Goal: Task Accomplishment & Management: Manage account settings

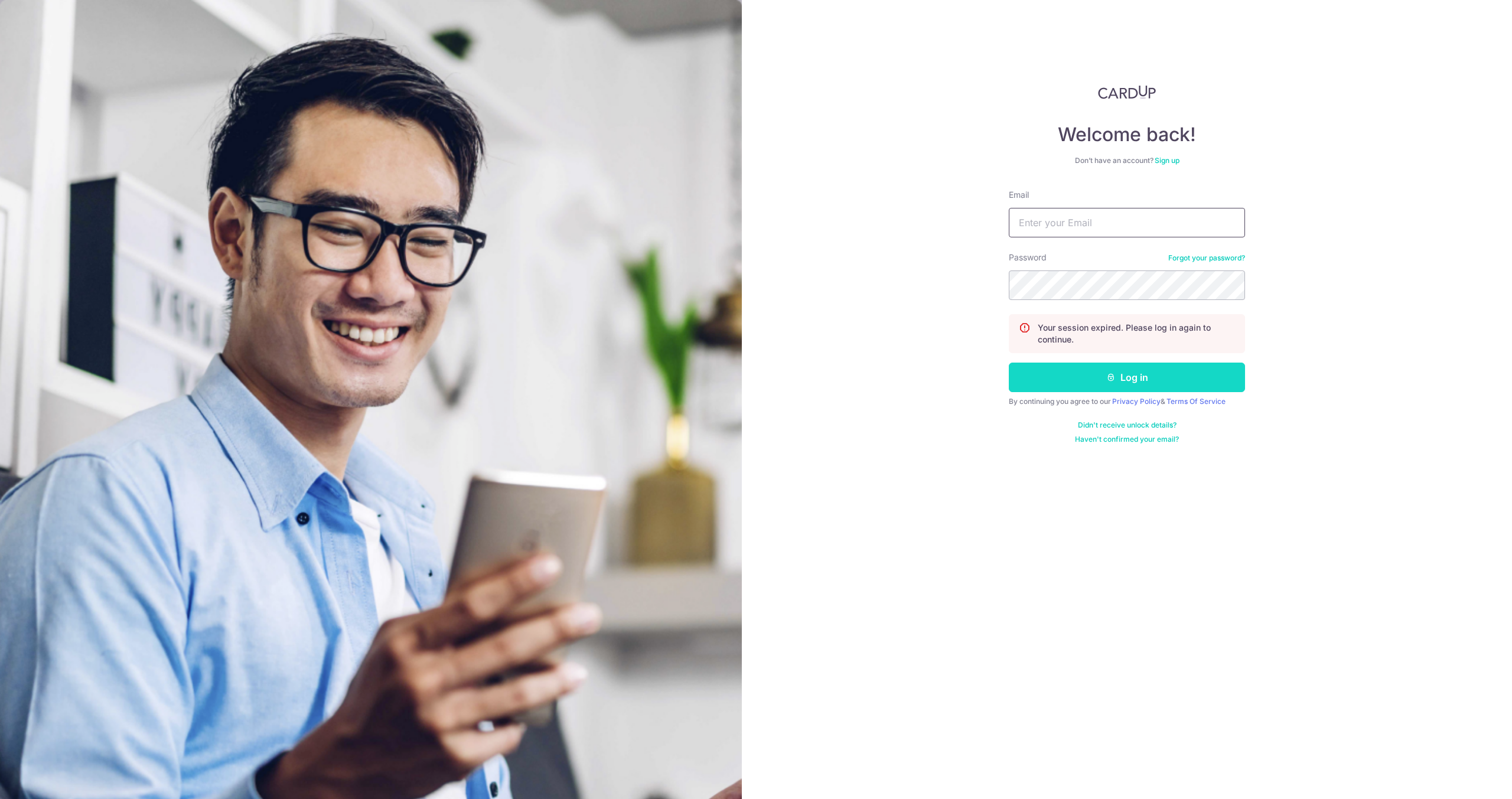
type input "[EMAIL_ADDRESS][DOMAIN_NAME]"
click at [1148, 385] on button "Log in" at bounding box center [1127, 376] width 236 height 29
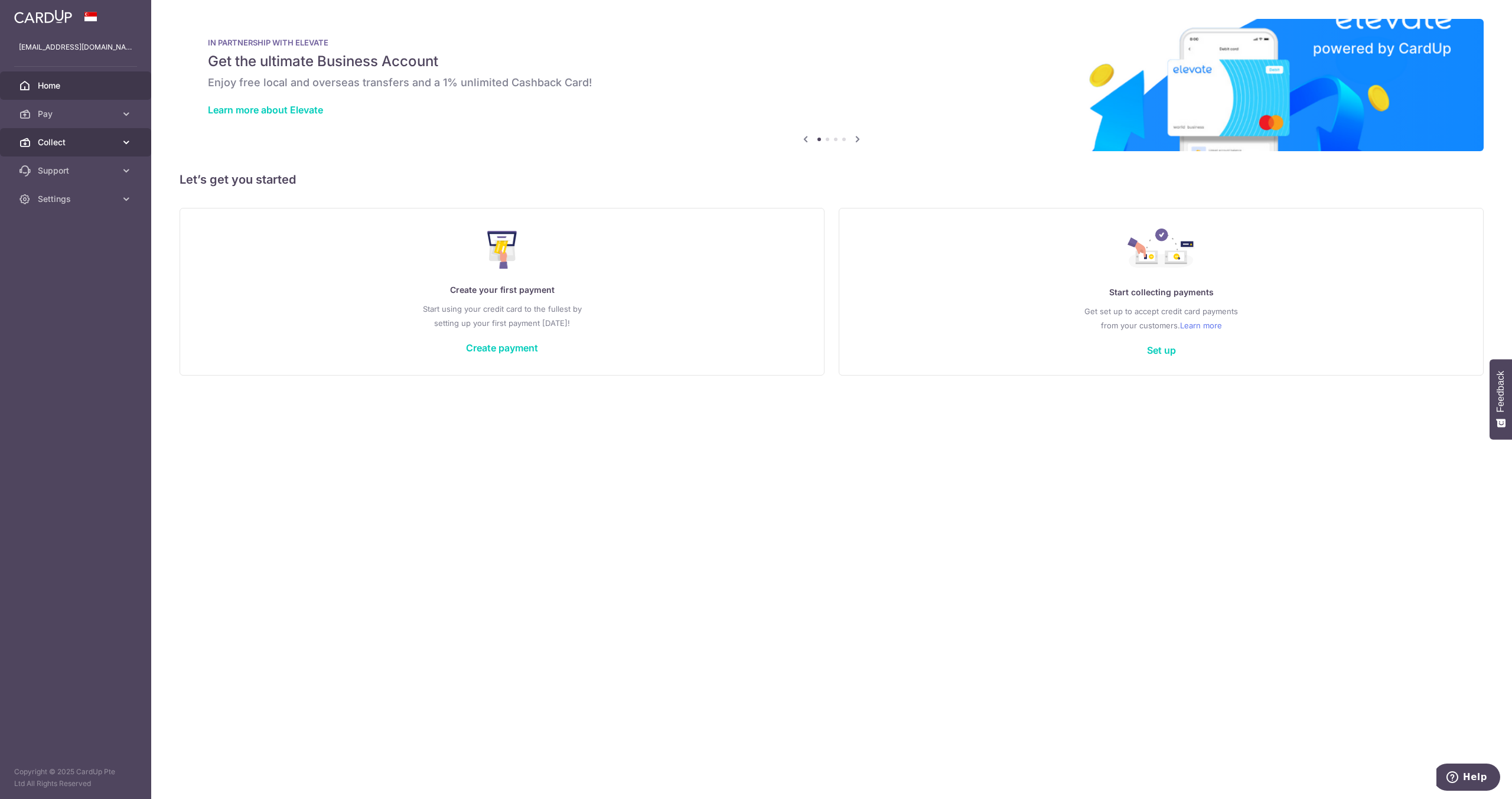
click at [85, 149] on link "Collect" at bounding box center [75, 143] width 151 height 28
click at [79, 168] on span "Dashboard" at bounding box center [77, 170] width 78 height 12
